Goal: Task Accomplishment & Management: Use online tool/utility

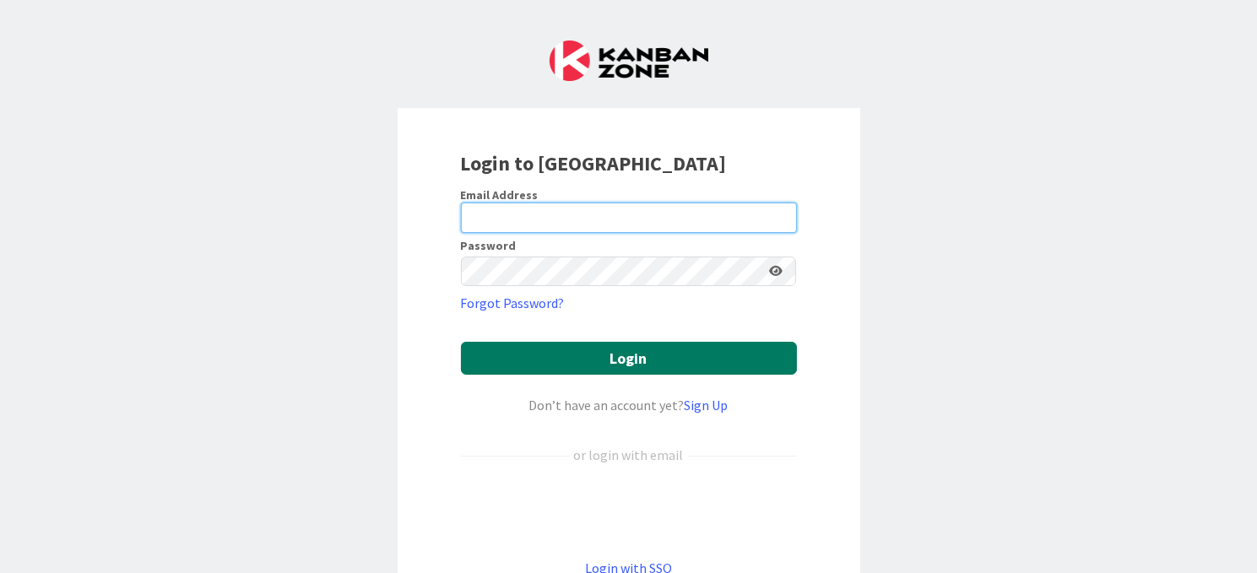
type input "[EMAIL_ADDRESS][DOMAIN_NAME]"
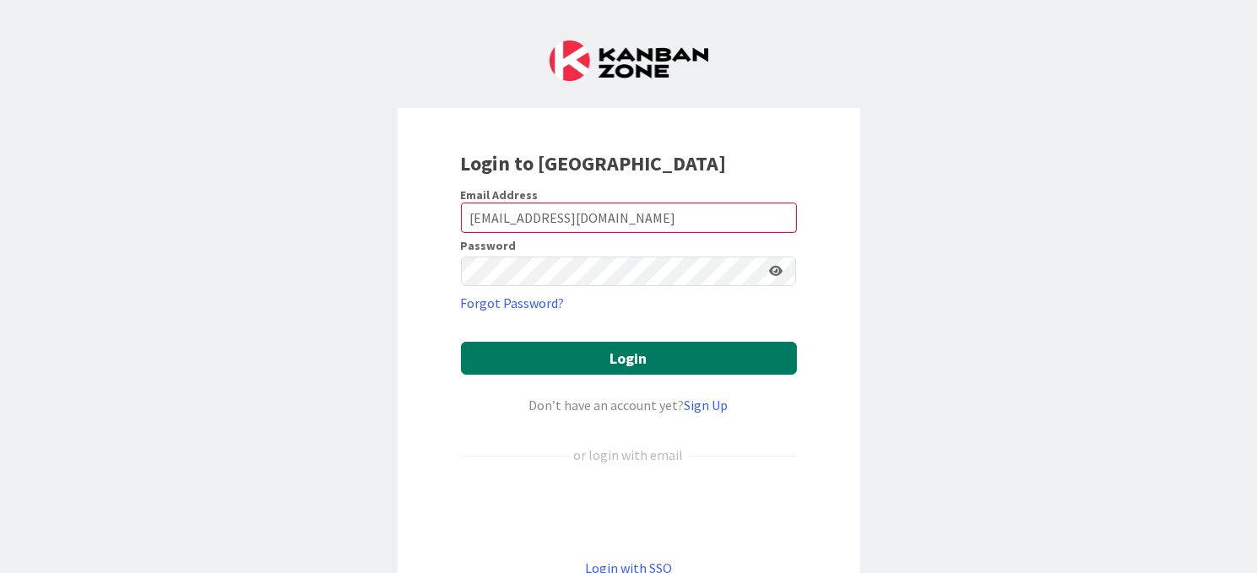
click at [607, 357] on button "Login" at bounding box center [629, 358] width 336 height 33
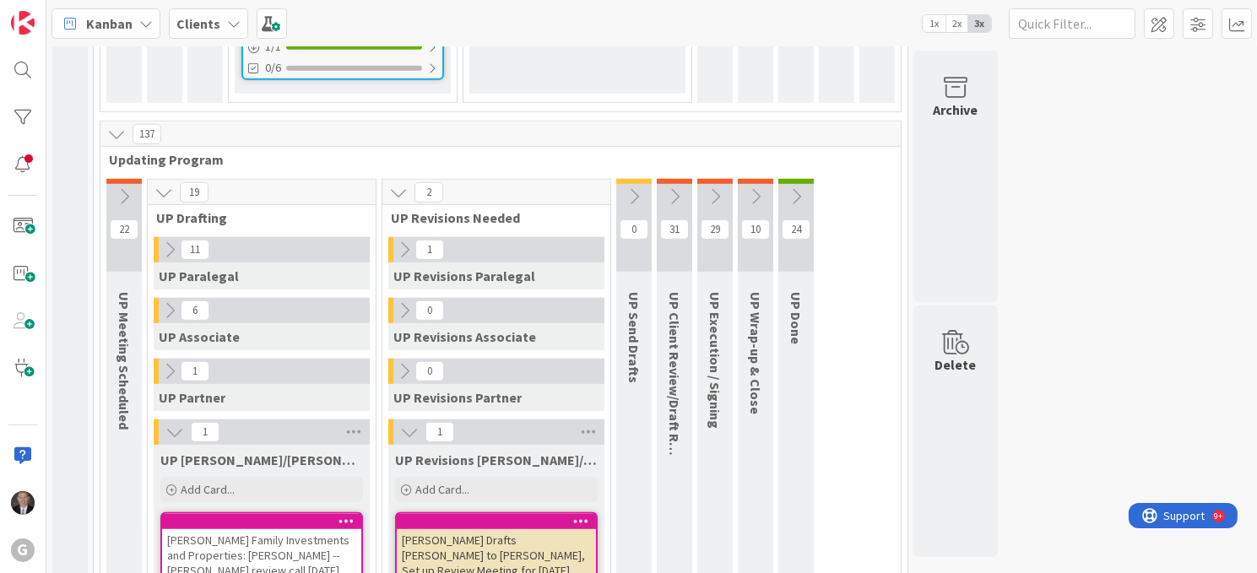
scroll to position [1798, 0]
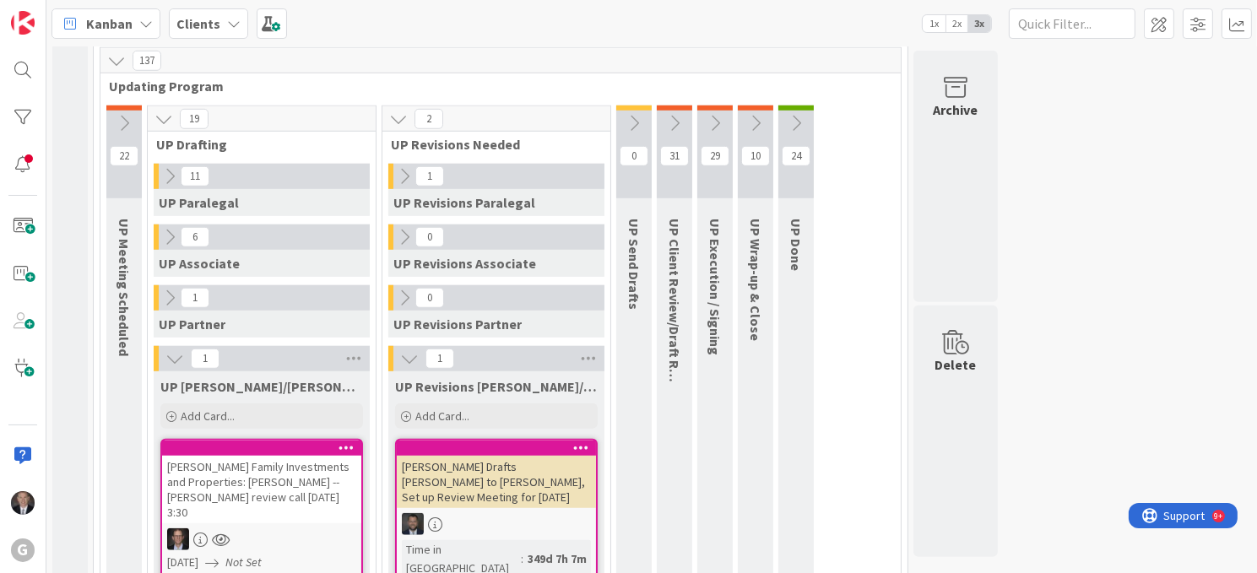
click at [288, 456] on div "[PERSON_NAME] Family Investments and Properties: [PERSON_NAME] -- [PERSON_NAME]…" at bounding box center [261, 490] width 199 height 68
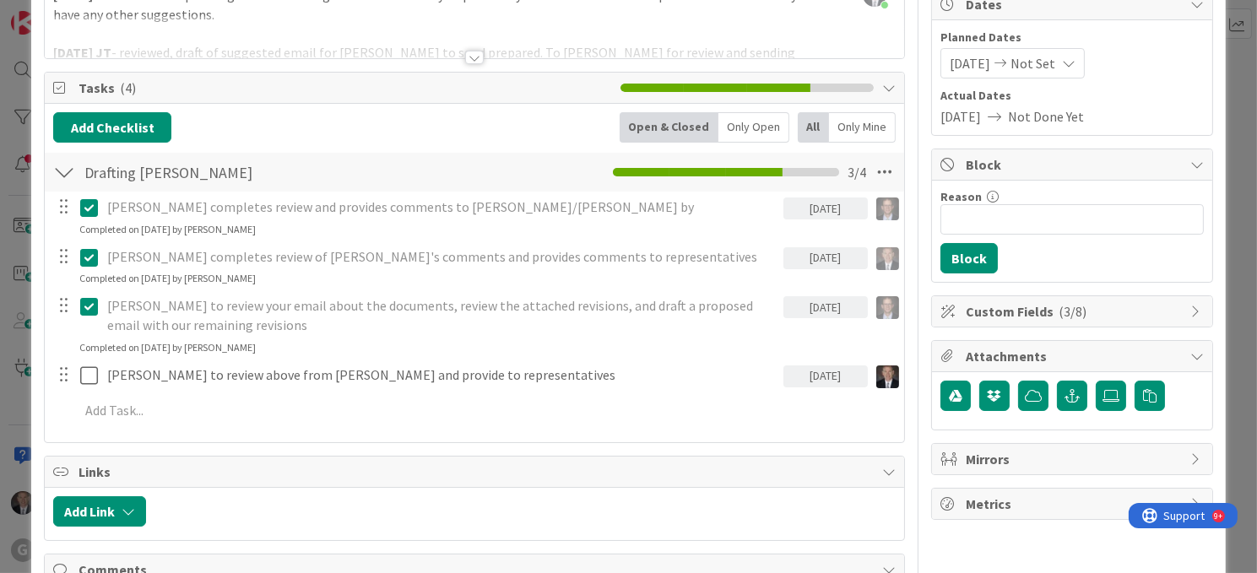
scroll to position [183, 0]
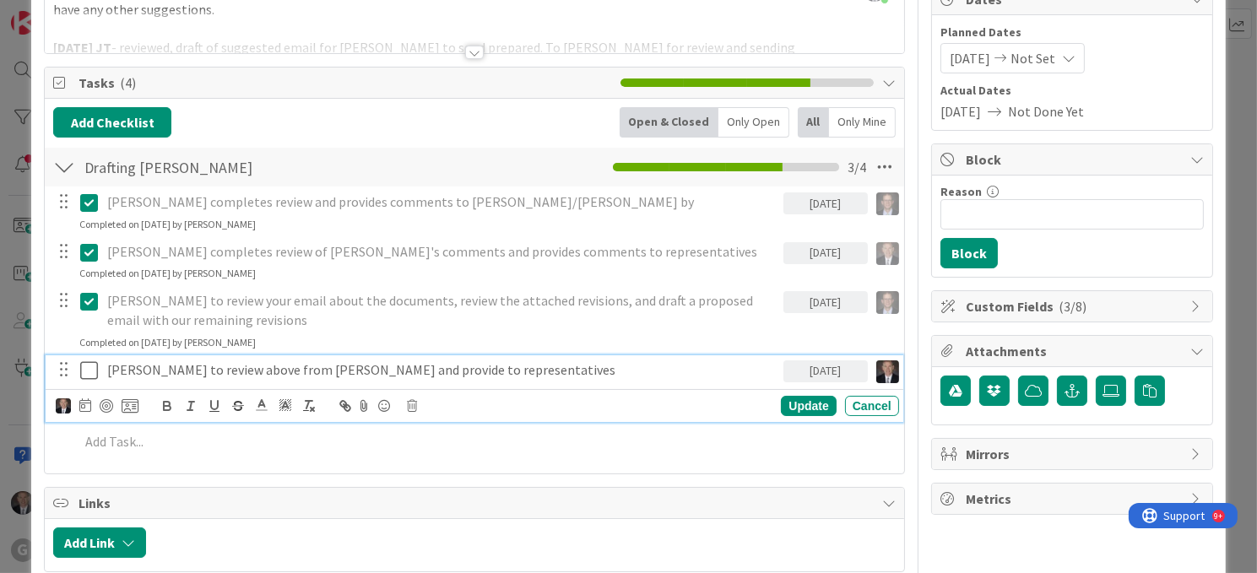
click at [89, 367] on icon at bounding box center [89, 370] width 18 height 20
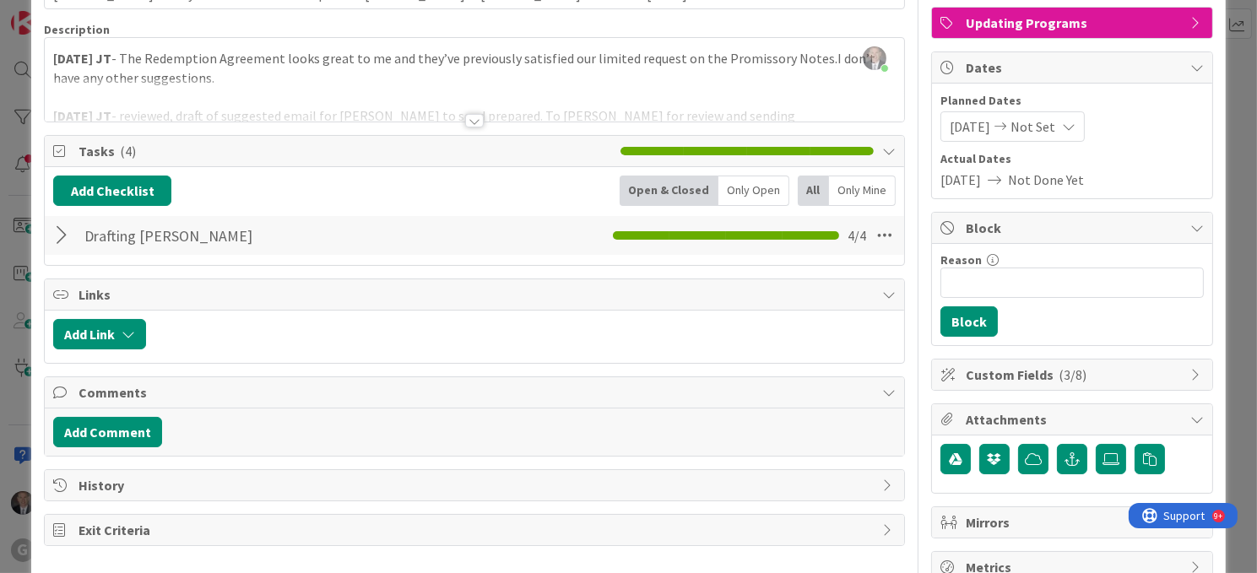
scroll to position [0, 0]
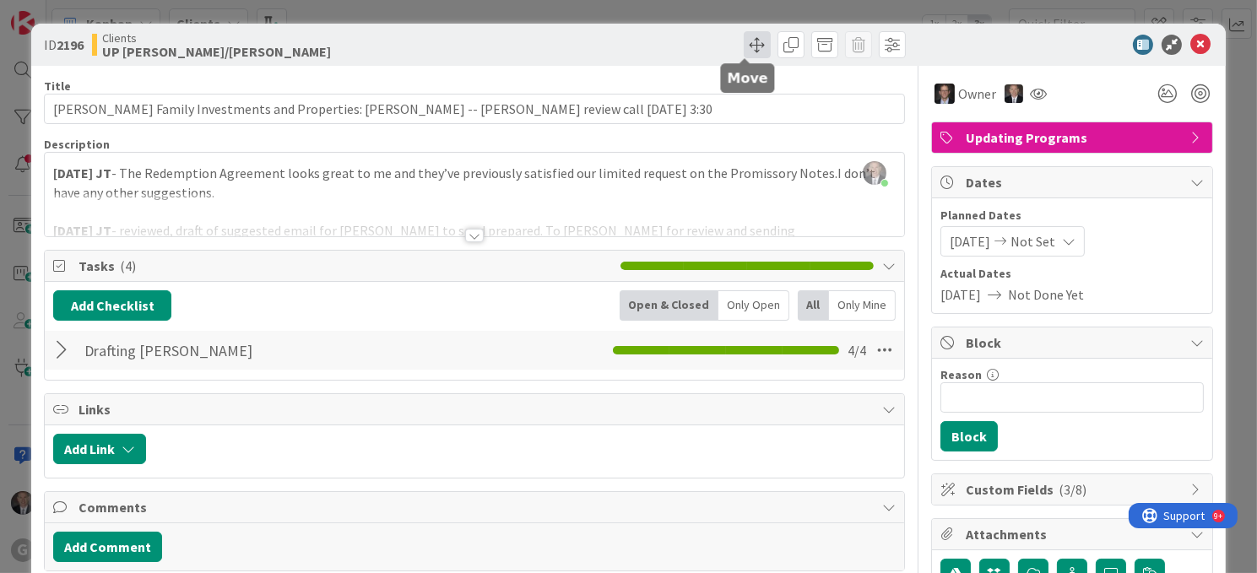
click at [743, 40] on span at bounding box center [756, 44] width 27 height 27
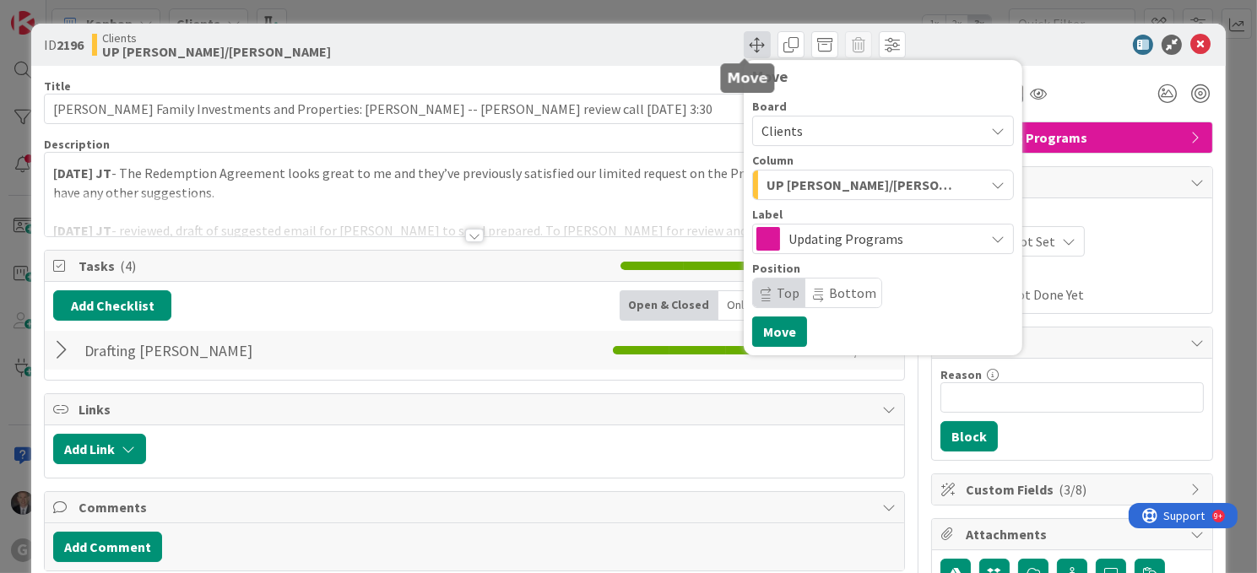
click at [744, 46] on span at bounding box center [756, 44] width 27 height 27
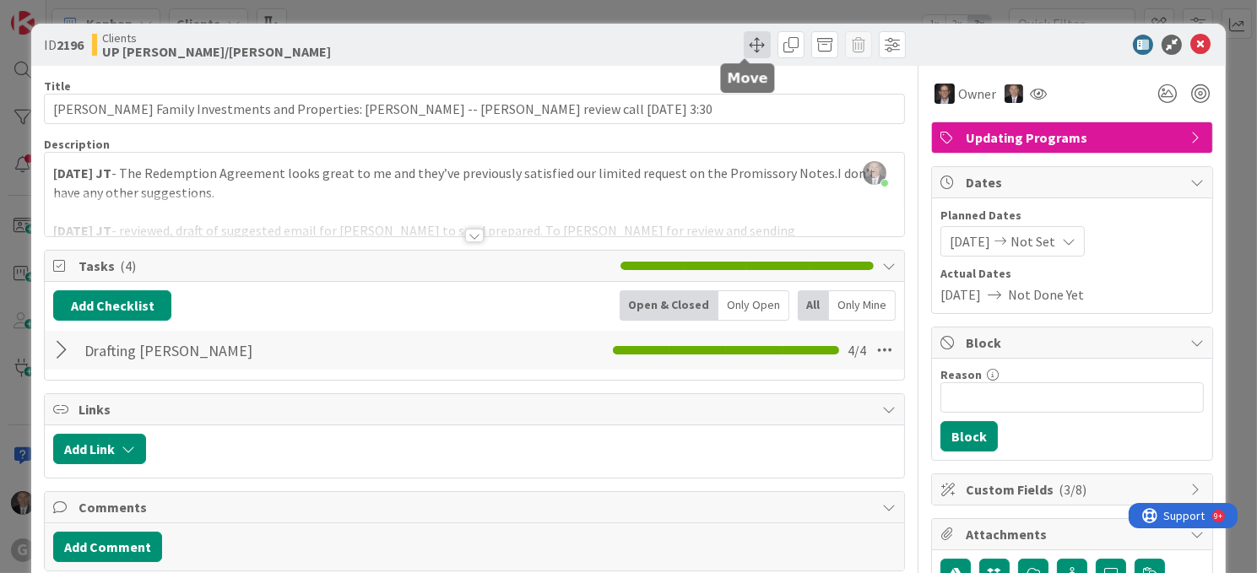
click at [744, 46] on span at bounding box center [756, 44] width 27 height 27
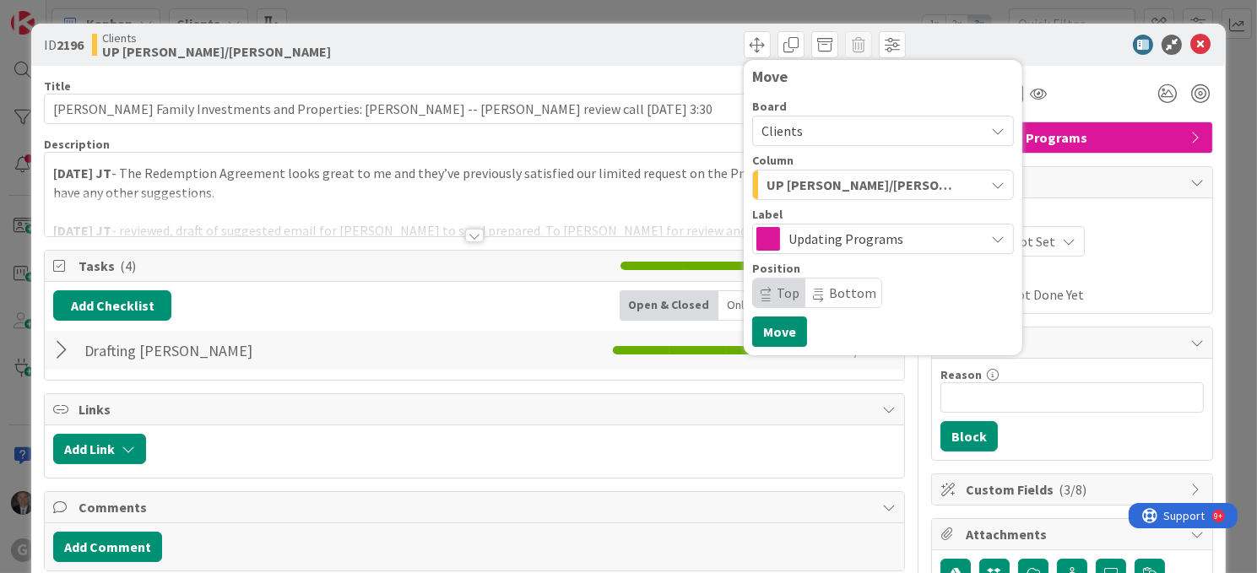
click at [991, 181] on icon "button" at bounding box center [998, 185] width 14 height 14
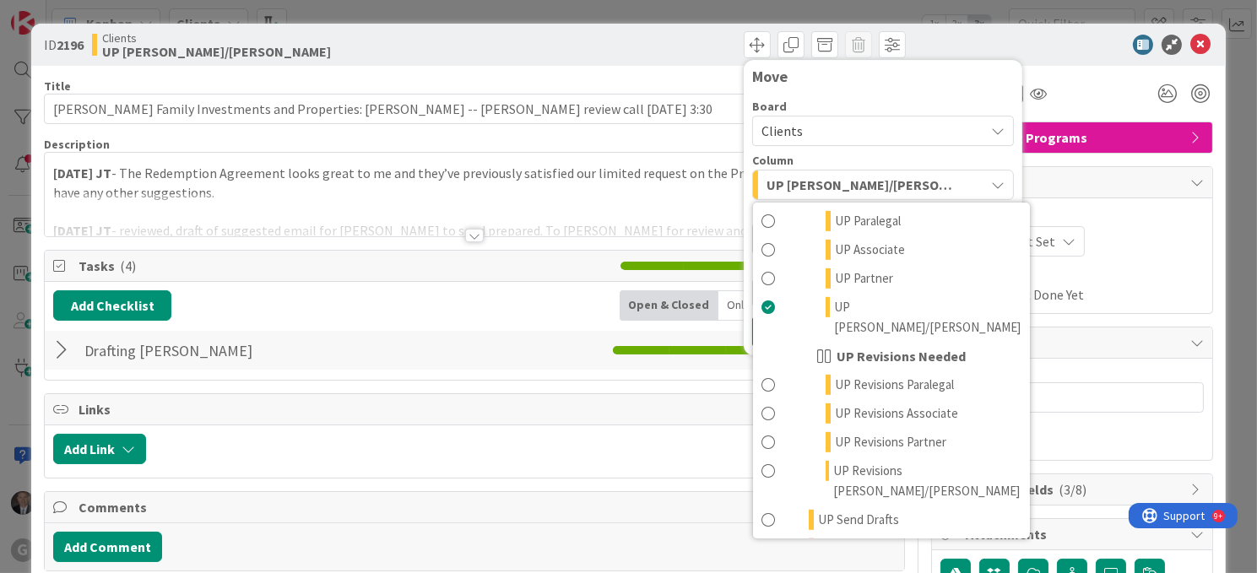
scroll to position [1315, 0]
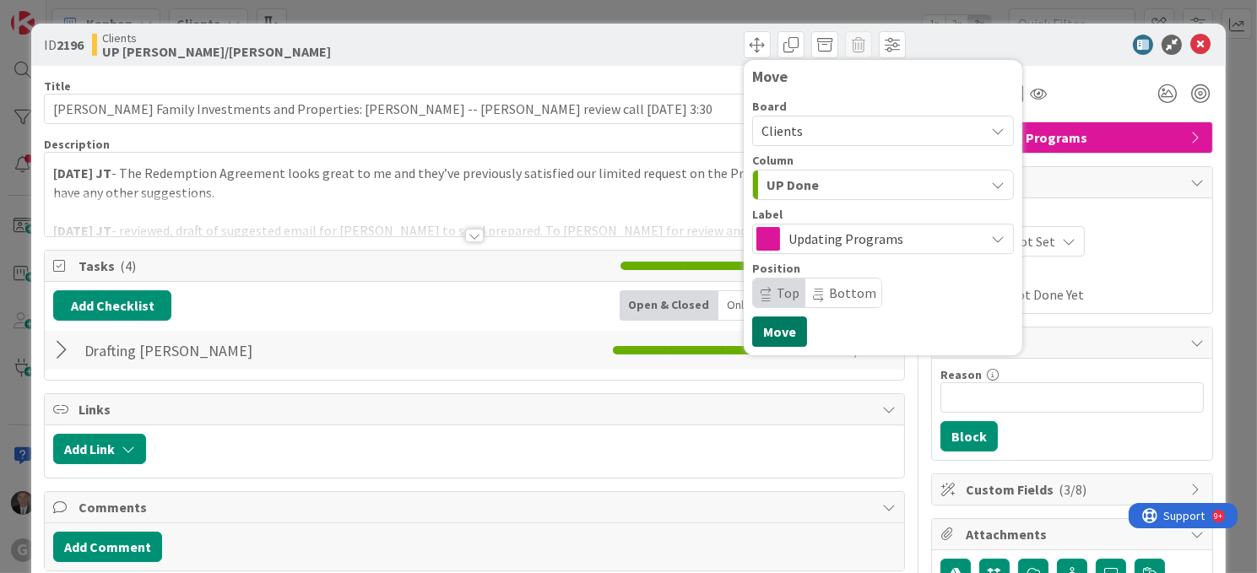
click at [752, 327] on button "Move" at bounding box center [779, 331] width 55 height 30
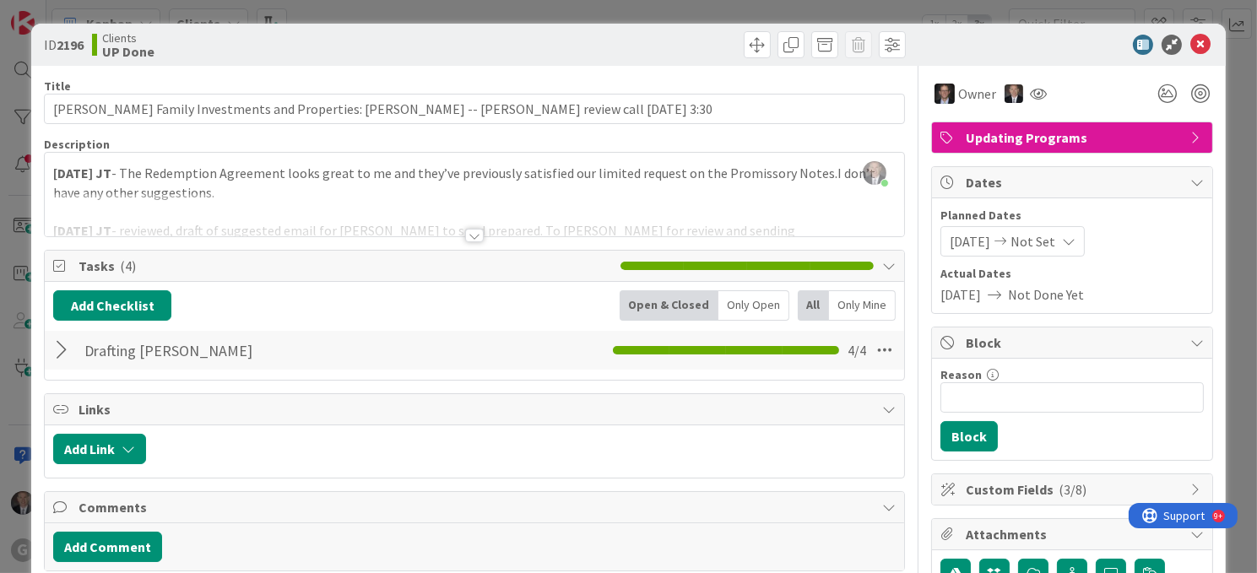
scroll to position [1777, 0]
